Goal: Task Accomplishment & Management: Manage account settings

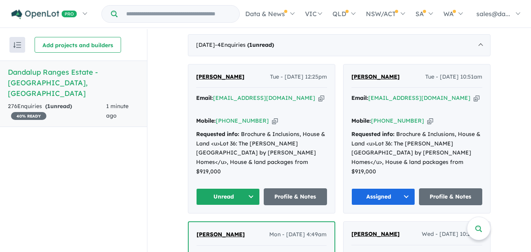
scroll to position [302, 0]
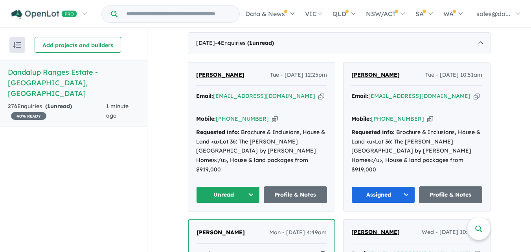
click at [250, 186] on button "Unread" at bounding box center [228, 194] width 64 height 17
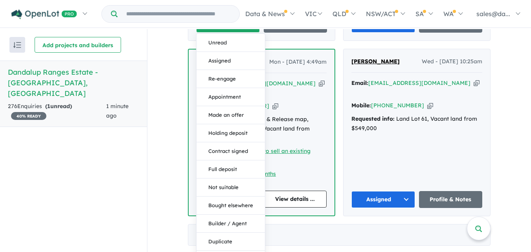
scroll to position [480, 0]
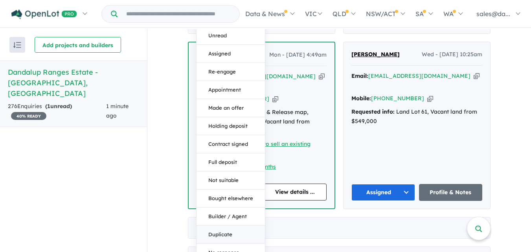
click at [224, 226] on button "Duplicate" at bounding box center [231, 235] width 68 height 18
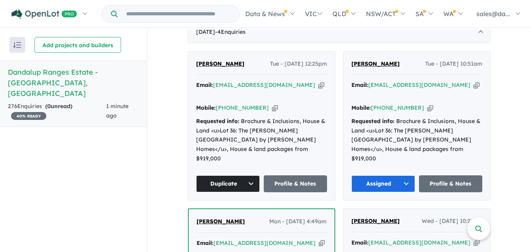
scroll to position [306, 0]
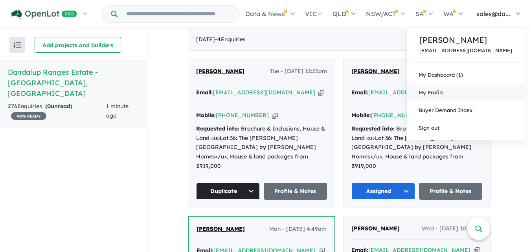
click at [459, 96] on link "My Profile" at bounding box center [466, 93] width 118 height 18
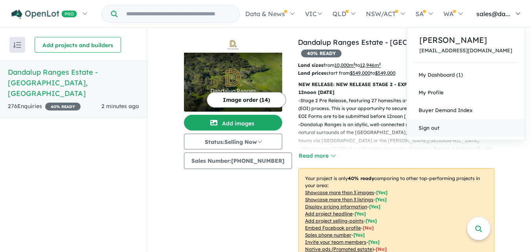
click at [447, 129] on link "Sign out" at bounding box center [466, 128] width 118 height 18
